Goal: Task Accomplishment & Management: Complete application form

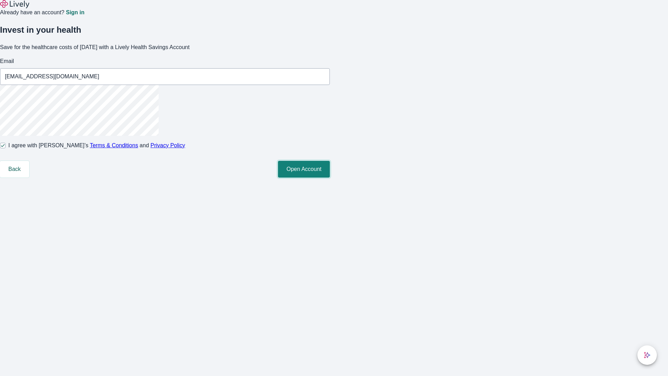
click at [330, 178] on button "Open Account" at bounding box center [304, 169] width 52 height 17
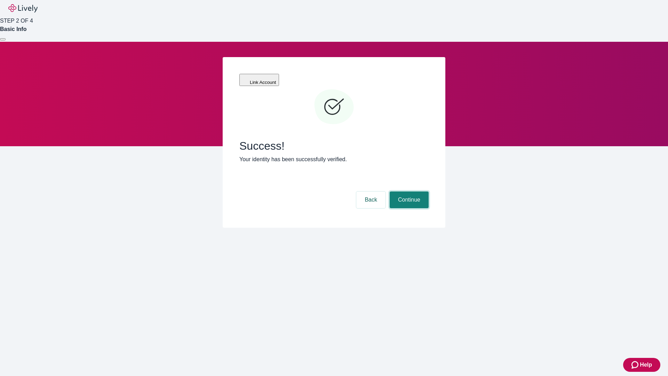
click at [408, 191] on button "Continue" at bounding box center [409, 199] width 39 height 17
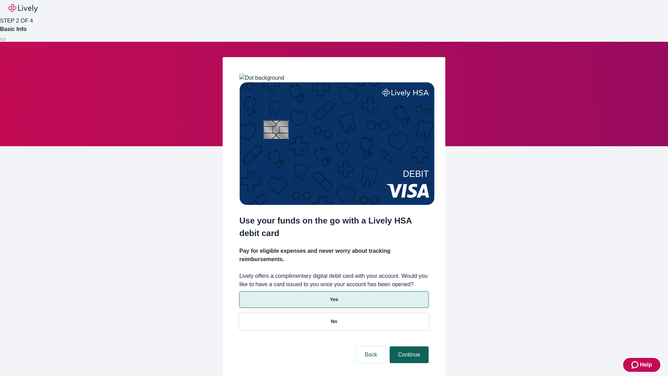
click at [334, 318] on p "No" at bounding box center [334, 321] width 7 height 7
click at [408, 346] on button "Continue" at bounding box center [409, 354] width 39 height 17
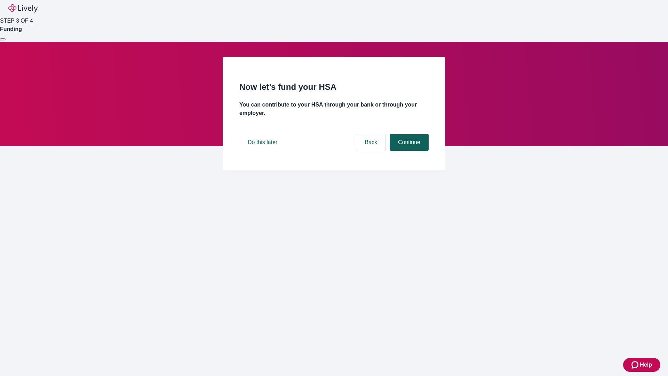
click at [408, 151] on button "Continue" at bounding box center [409, 142] width 39 height 17
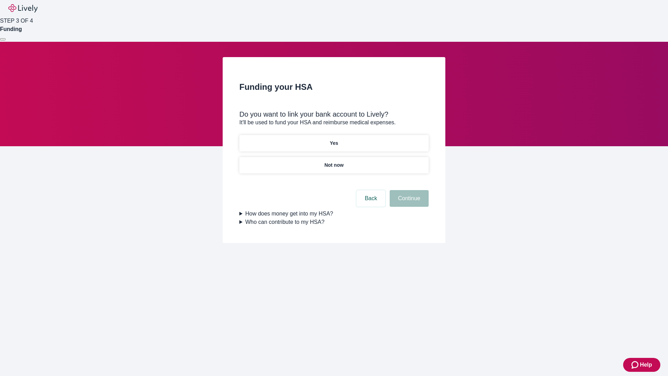
click at [334, 140] on p "Yes" at bounding box center [334, 143] width 8 height 7
click at [408, 190] on button "Continue" at bounding box center [409, 198] width 39 height 17
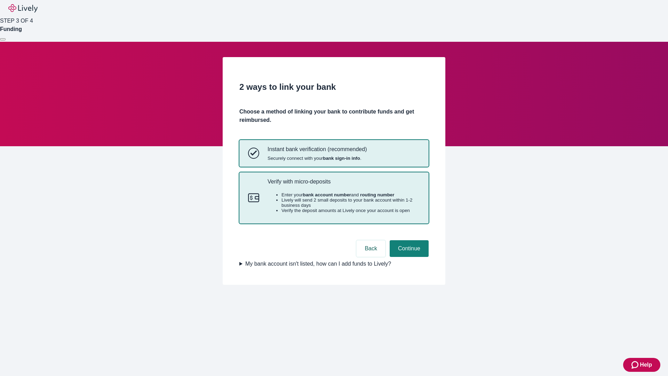
click at [344, 185] on p "Verify with micro-deposits" at bounding box center [344, 181] width 152 height 7
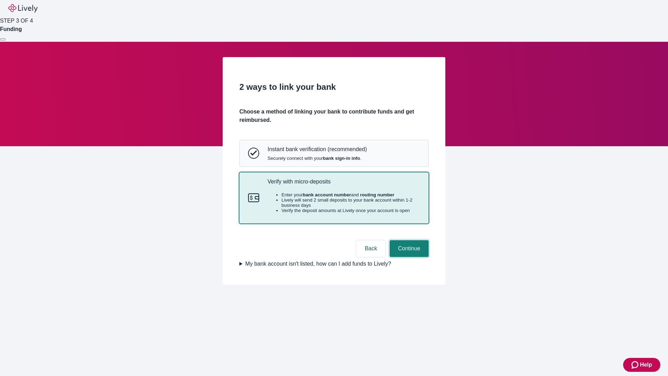
click at [408, 257] on button "Continue" at bounding box center [409, 248] width 39 height 17
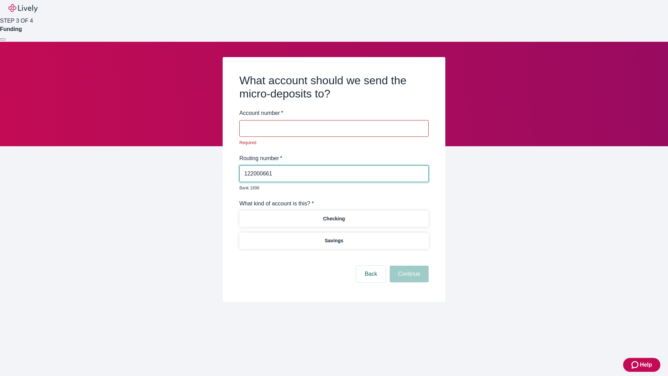
type input "122000661"
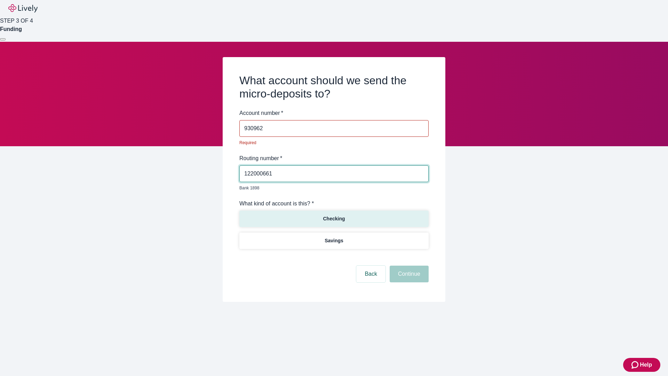
type input "930962"
click at [334, 215] on p "Checking" at bounding box center [334, 218] width 22 height 7
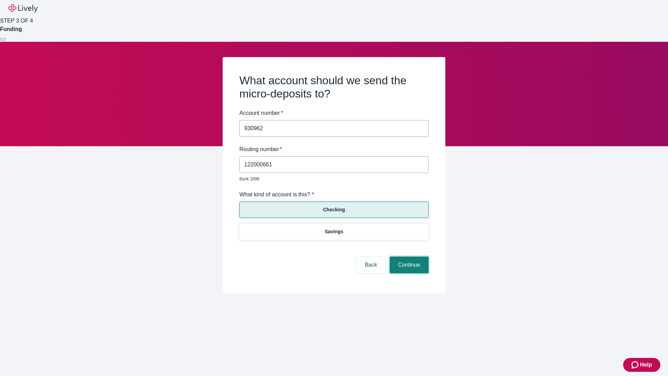
click at [408, 257] on button "Continue" at bounding box center [409, 265] width 39 height 17
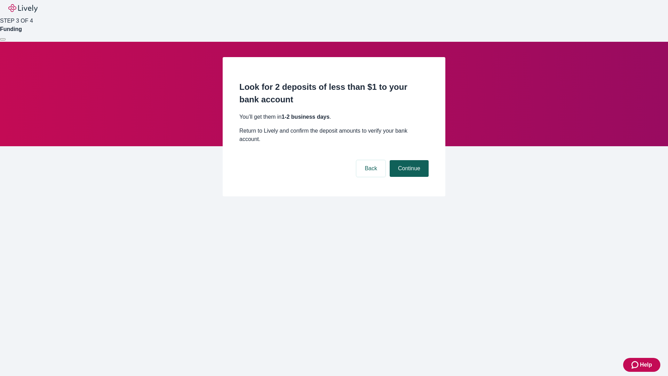
click at [408, 160] on button "Continue" at bounding box center [409, 168] width 39 height 17
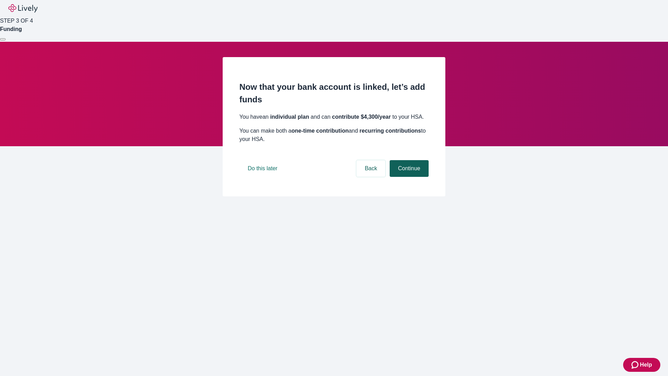
click at [408, 177] on button "Continue" at bounding box center [409, 168] width 39 height 17
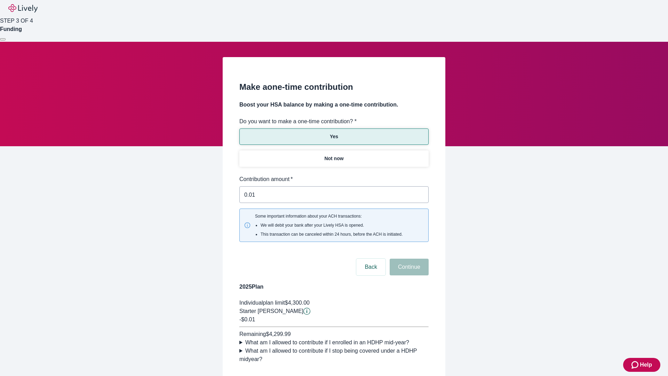
type input "0.01"
click at [408, 259] on button "Continue" at bounding box center [409, 267] width 39 height 17
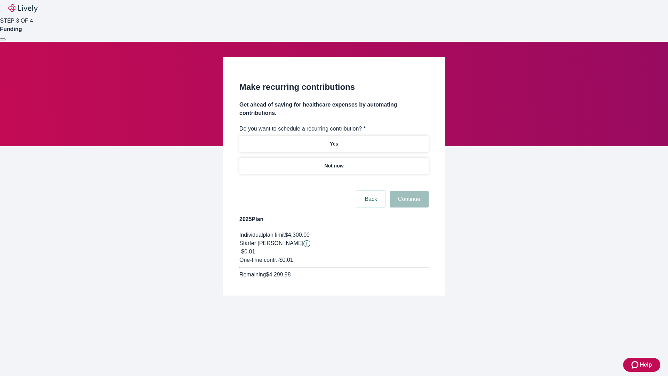
click at [334, 162] on p "Not now" at bounding box center [333, 165] width 19 height 7
click at [408, 191] on button "Continue" at bounding box center [409, 199] width 39 height 17
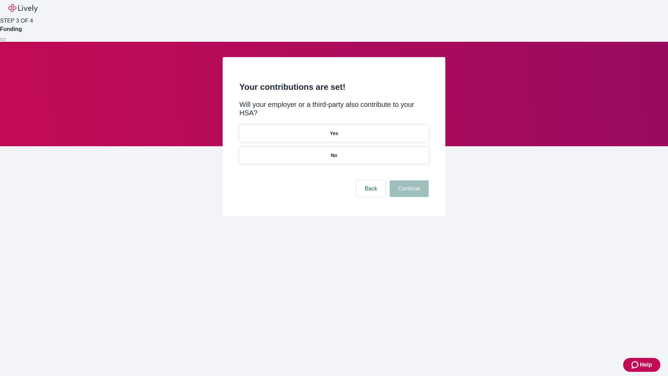
click at [334, 152] on p "No" at bounding box center [334, 155] width 7 height 7
click at [408, 180] on button "Continue" at bounding box center [409, 188] width 39 height 17
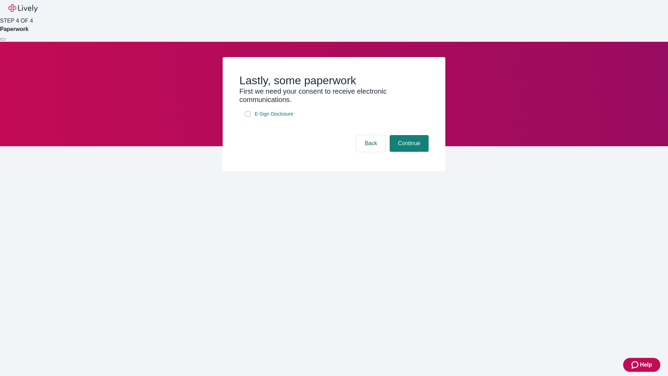
click at [248, 117] on input "E-Sign Disclosure" at bounding box center [248, 114] width 6 height 6
checkbox input "true"
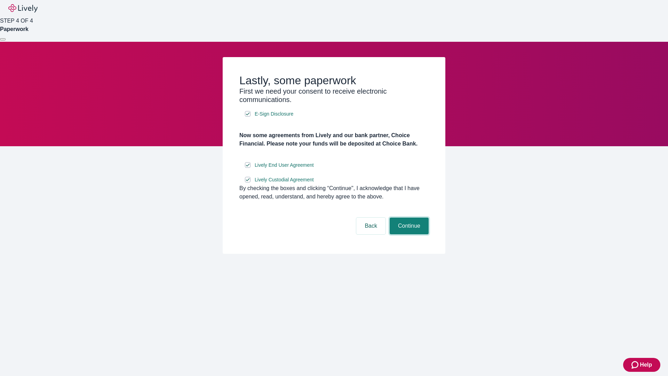
click at [408, 234] on button "Continue" at bounding box center [409, 226] width 39 height 17
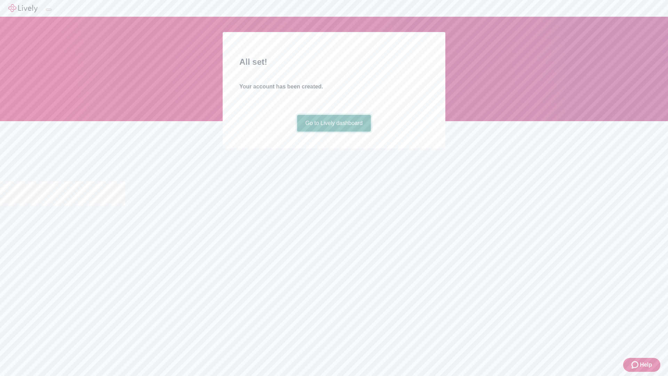
click at [334, 132] on link "Go to Lively dashboard" at bounding box center [334, 123] width 74 height 17
